Goal: Information Seeking & Learning: Learn about a topic

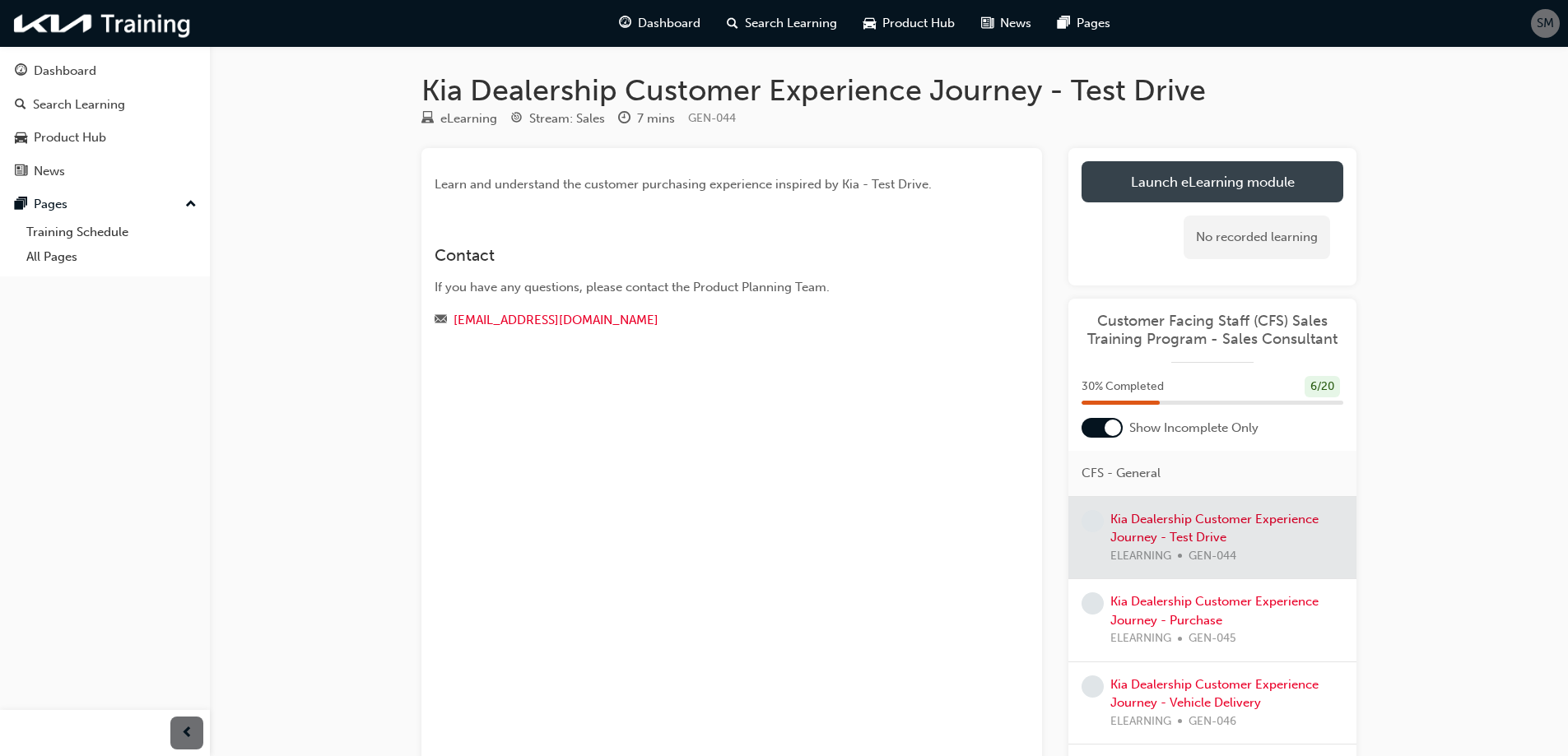
click at [1206, 171] on link "Launch eLearning module" at bounding box center [1212, 182] width 262 height 41
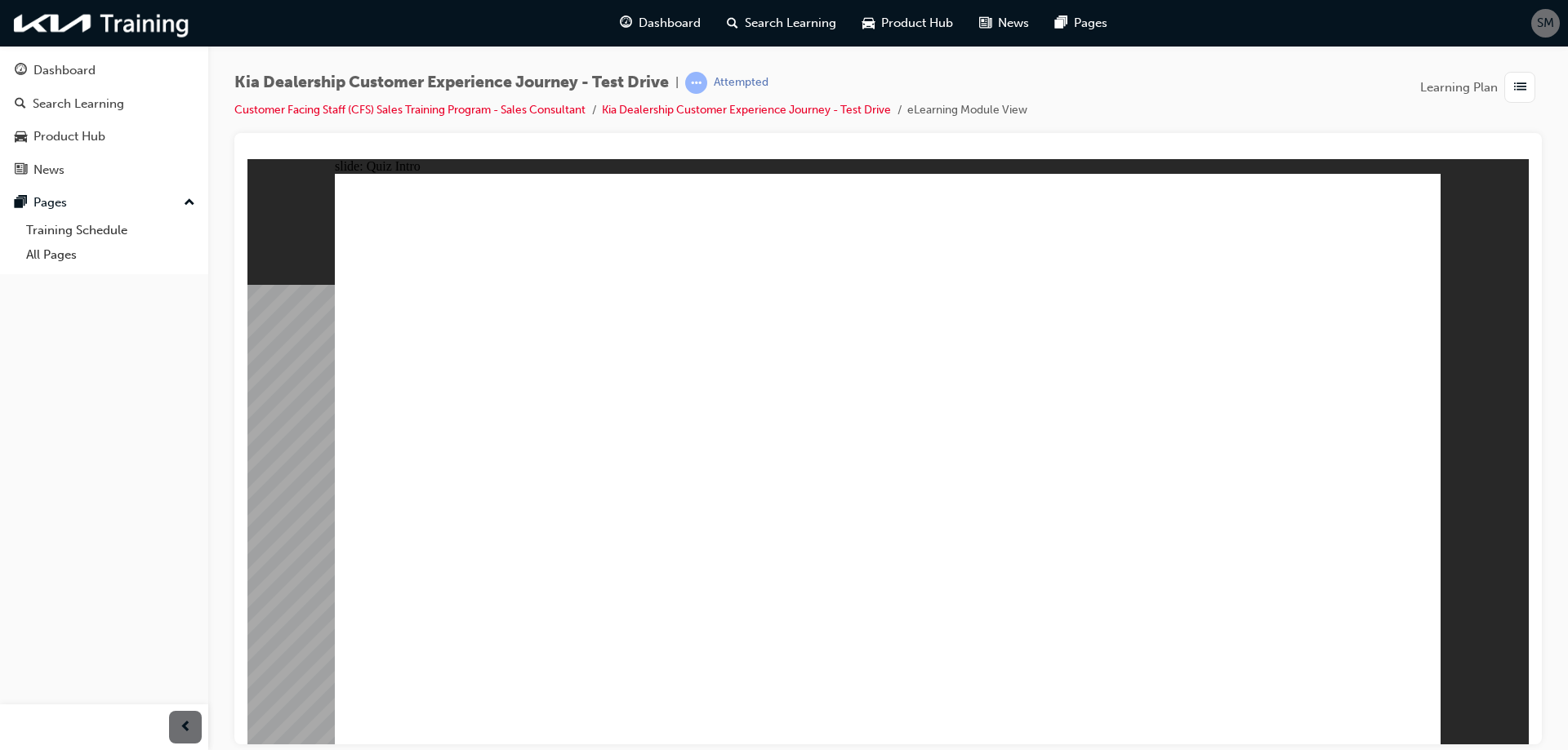
radio input "true"
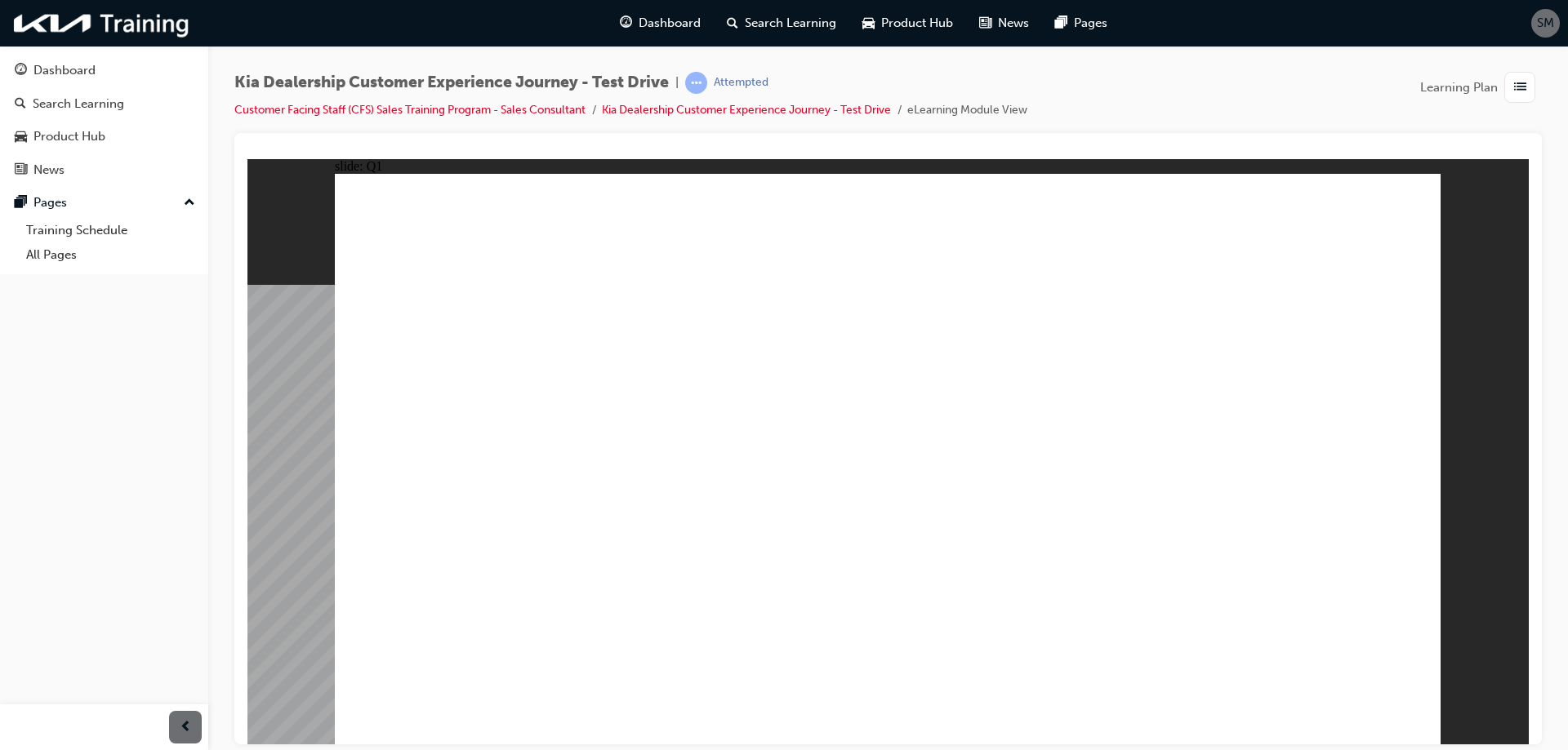
radio input "true"
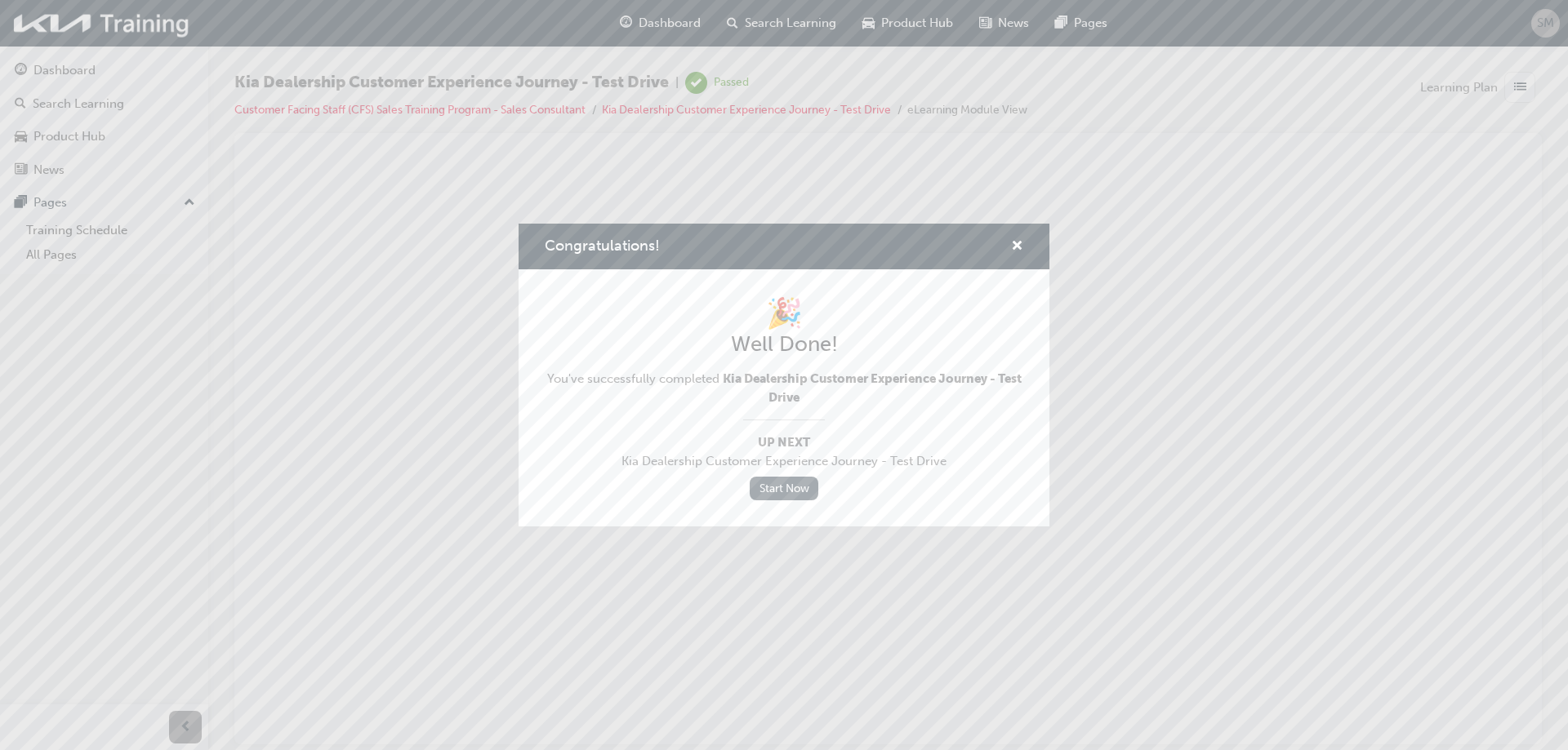
click at [804, 486] on link "Start Now" at bounding box center [783, 488] width 69 height 23
click at [1032, 245] on div "Congratulations!" at bounding box center [783, 246] width 531 height 46
click at [1024, 245] on div "Congratulations!" at bounding box center [783, 246] width 531 height 46
click at [1011, 240] on span "cross-icon" at bounding box center [1017, 246] width 13 height 14
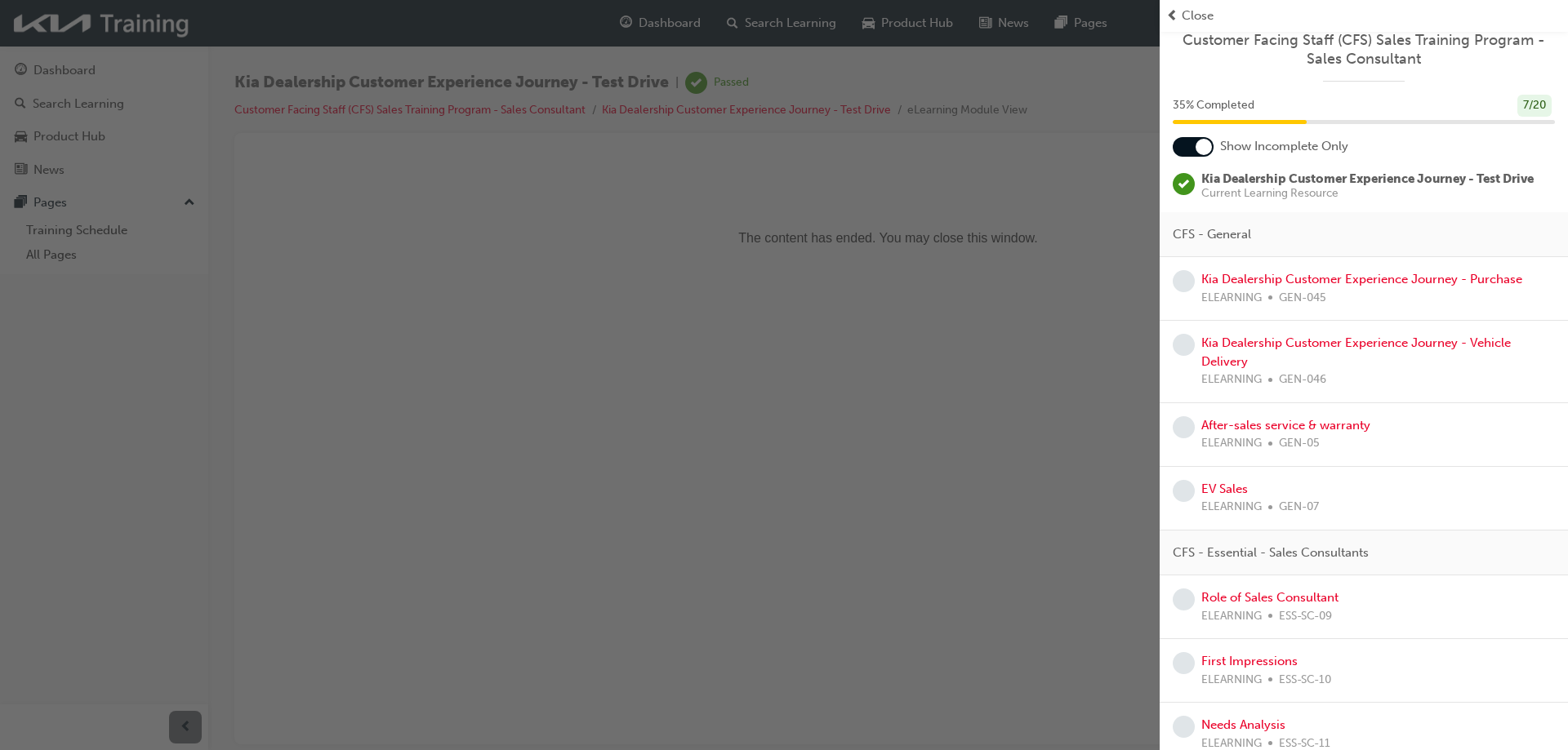
scroll to position [3, 0]
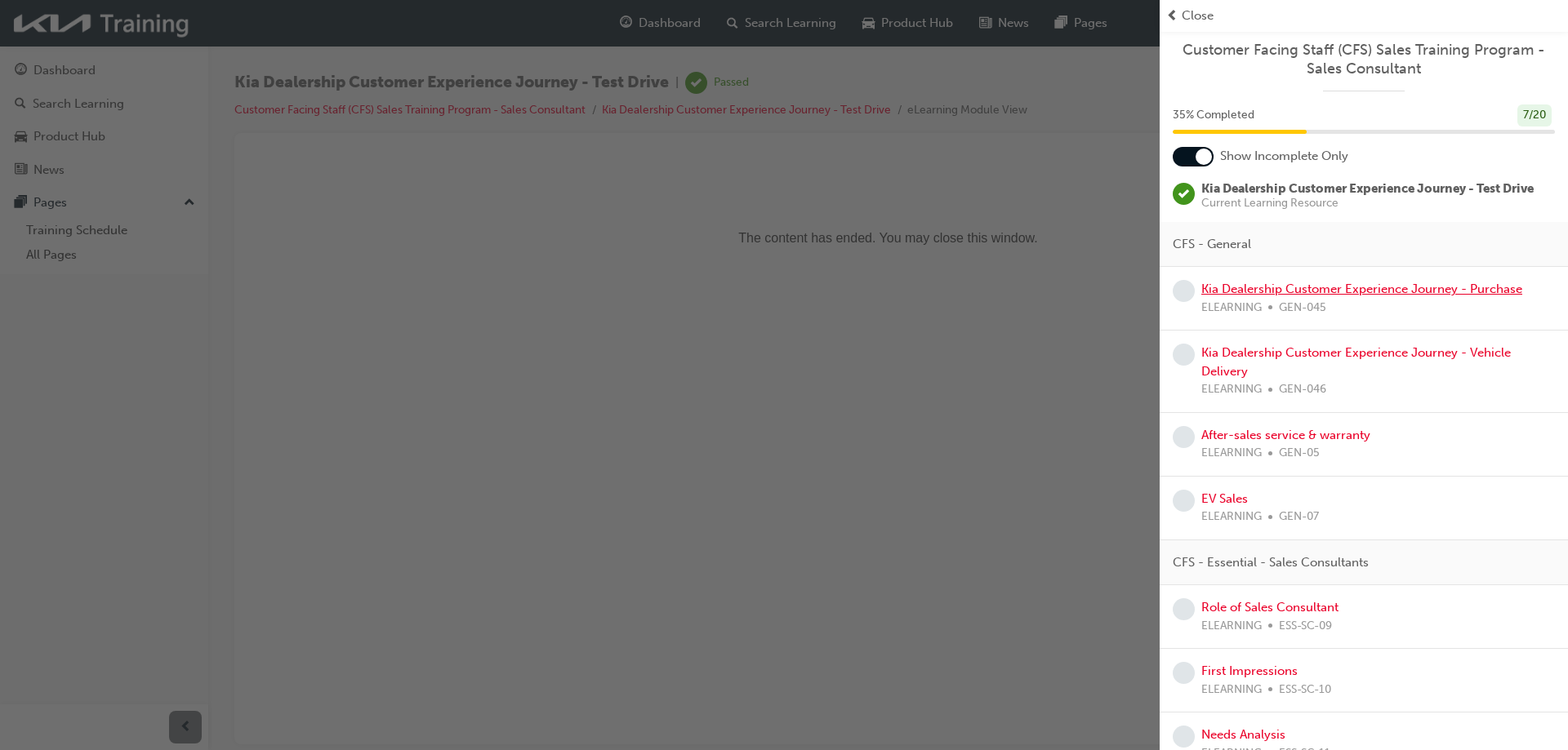
click at [1350, 286] on link "Kia Dealership Customer Experience Journey - Purchase" at bounding box center [1361, 288] width 321 height 14
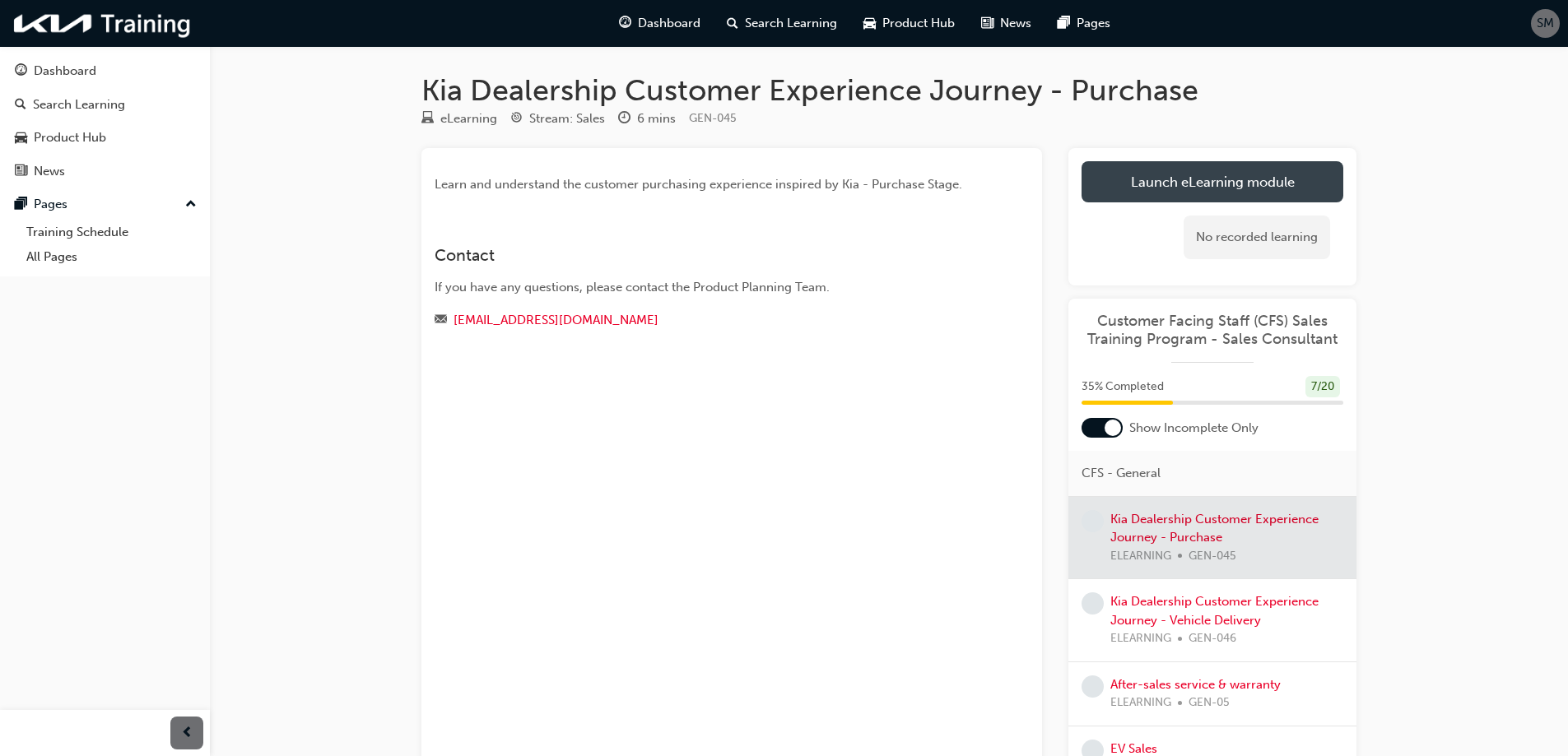
click at [1242, 189] on link "Launch eLearning module" at bounding box center [1212, 182] width 262 height 41
